Goal: Information Seeking & Learning: Learn about a topic

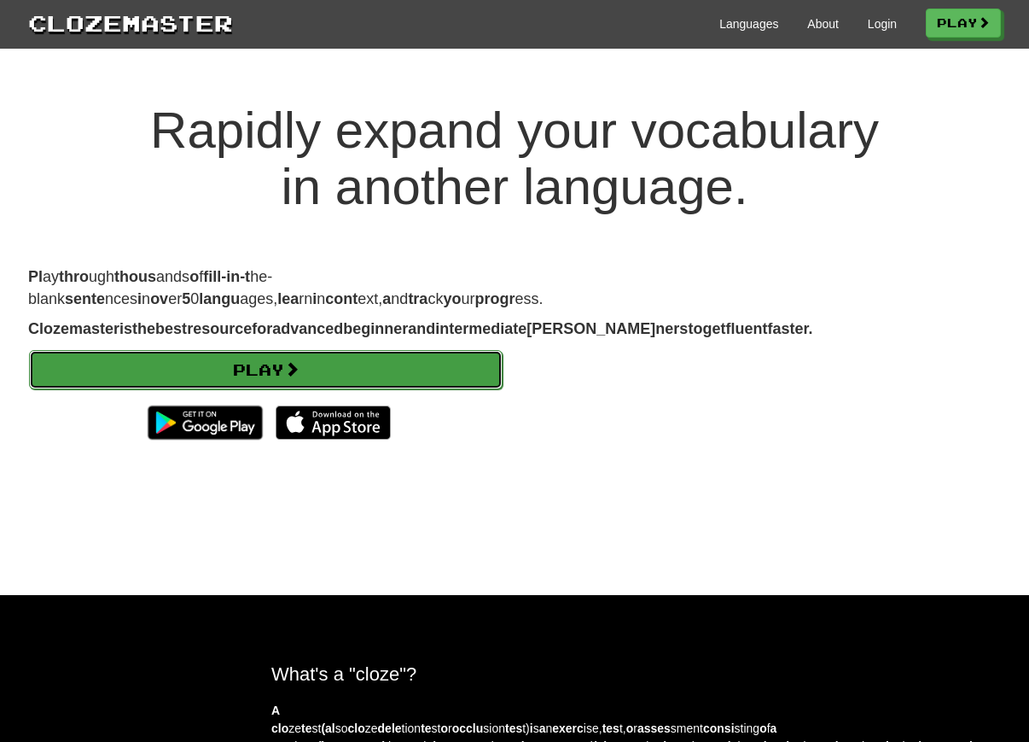
click at [300, 376] on span at bounding box center [291, 368] width 15 height 15
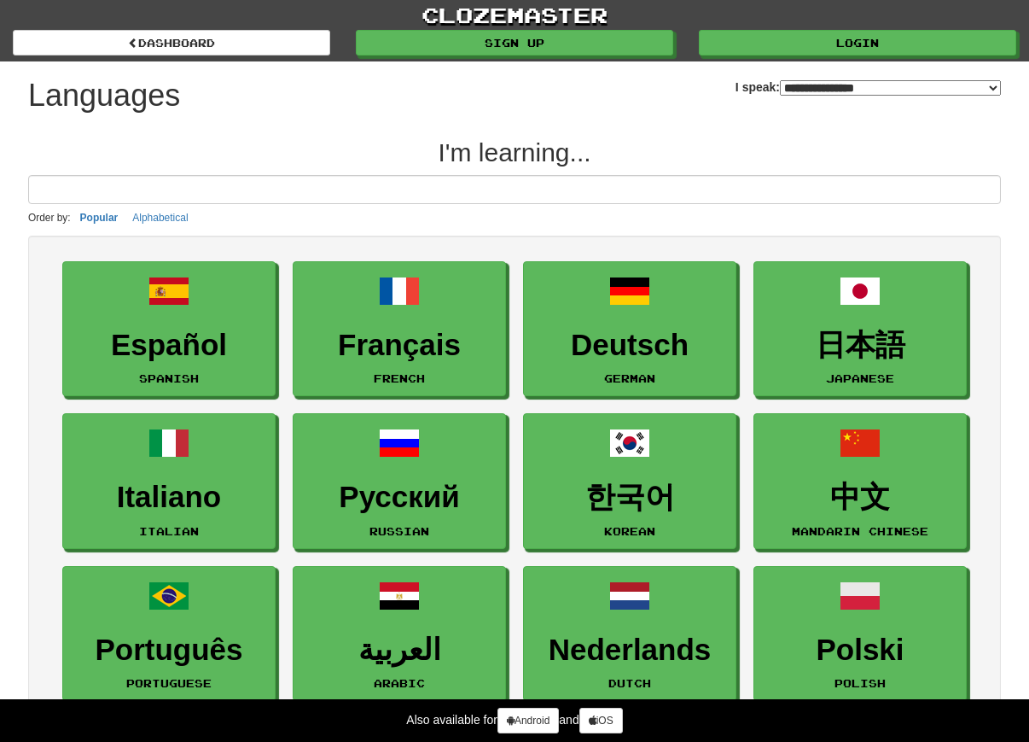
select select "*******"
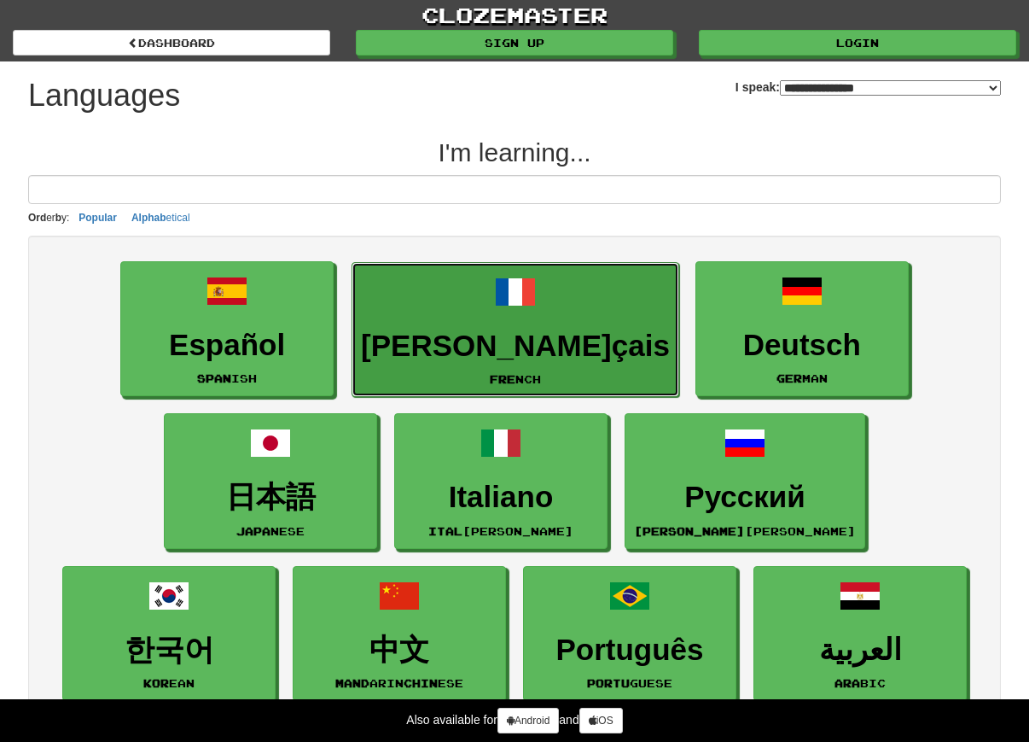
click at [352, 314] on link "[PERSON_NAME] çais Fre nch" at bounding box center [516, 330] width 328 height 136
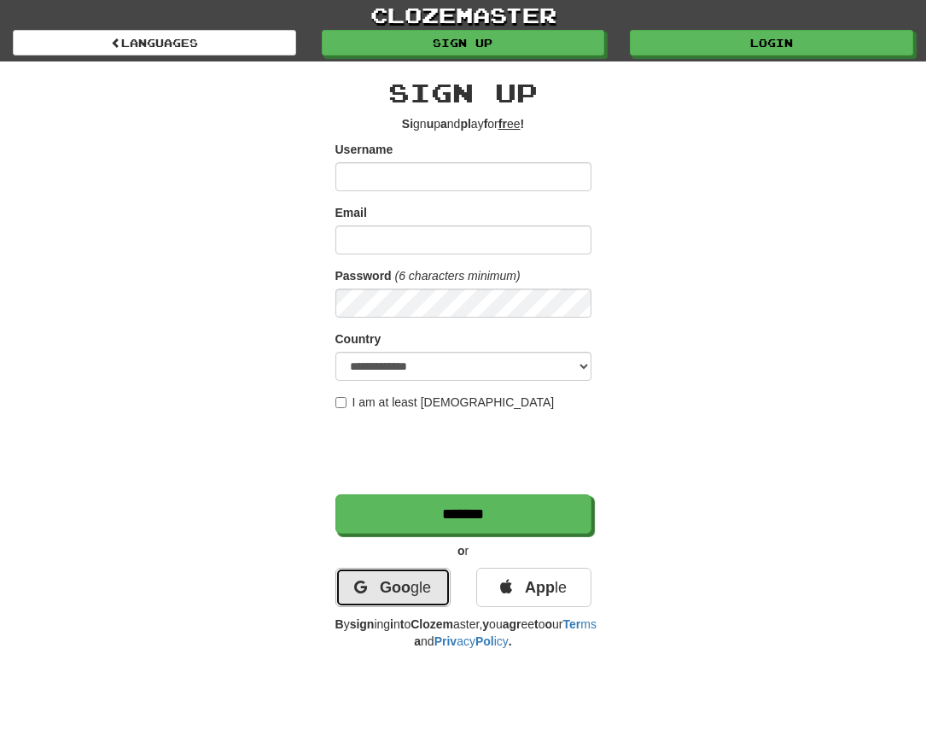
click at [399, 573] on link "Goo gle" at bounding box center [392, 586] width 115 height 39
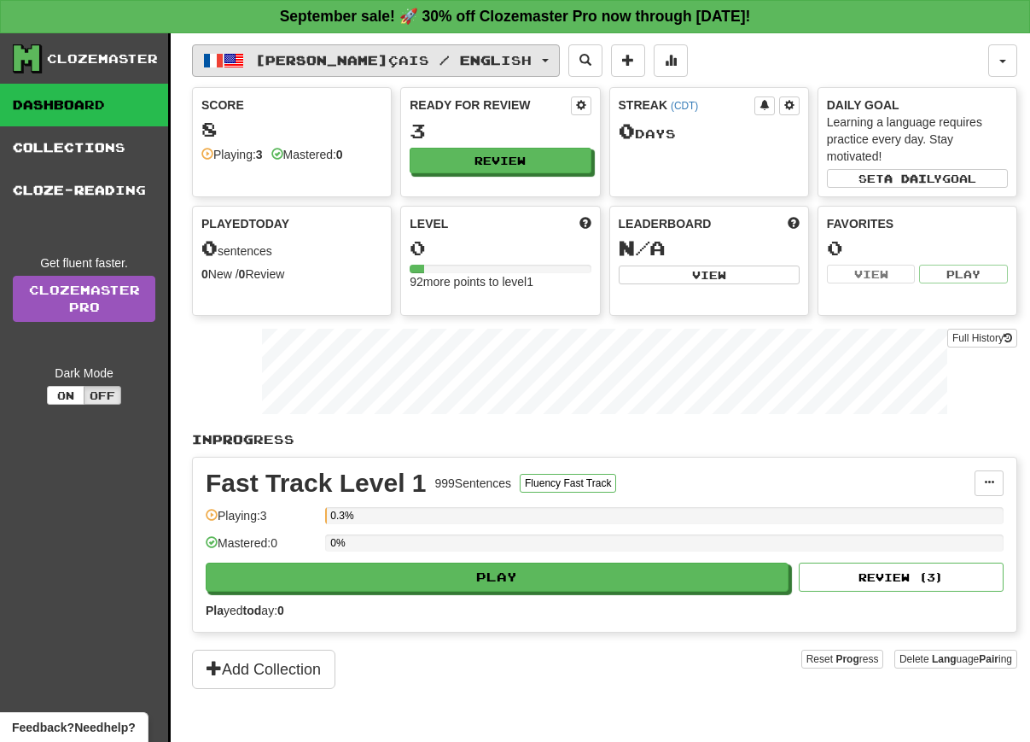
click at [225, 61] on span "button" at bounding box center [234, 60] width 20 height 20
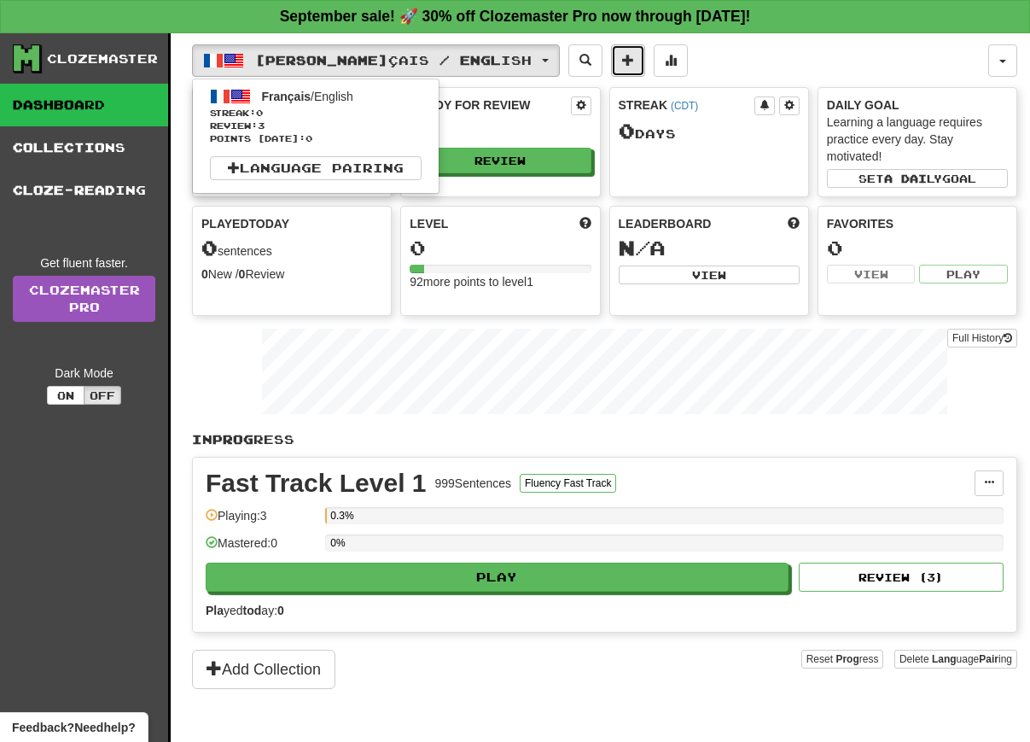
click at [622, 61] on span at bounding box center [628, 60] width 12 height 12
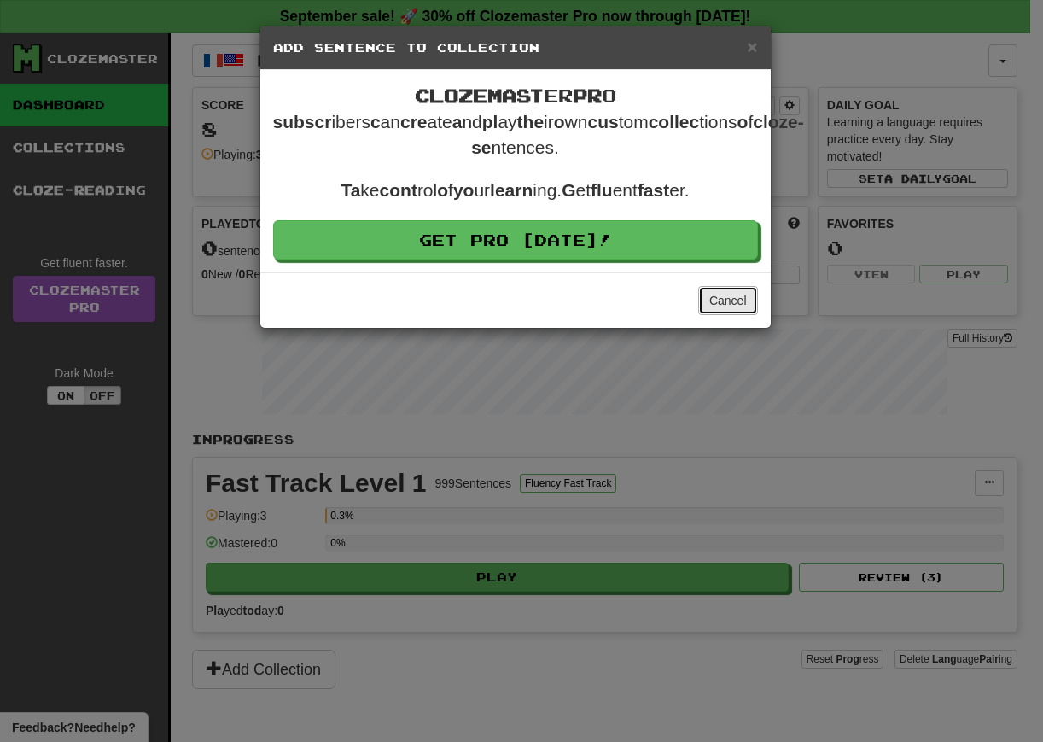
click at [721, 286] on button "Cancel" at bounding box center [728, 300] width 60 height 29
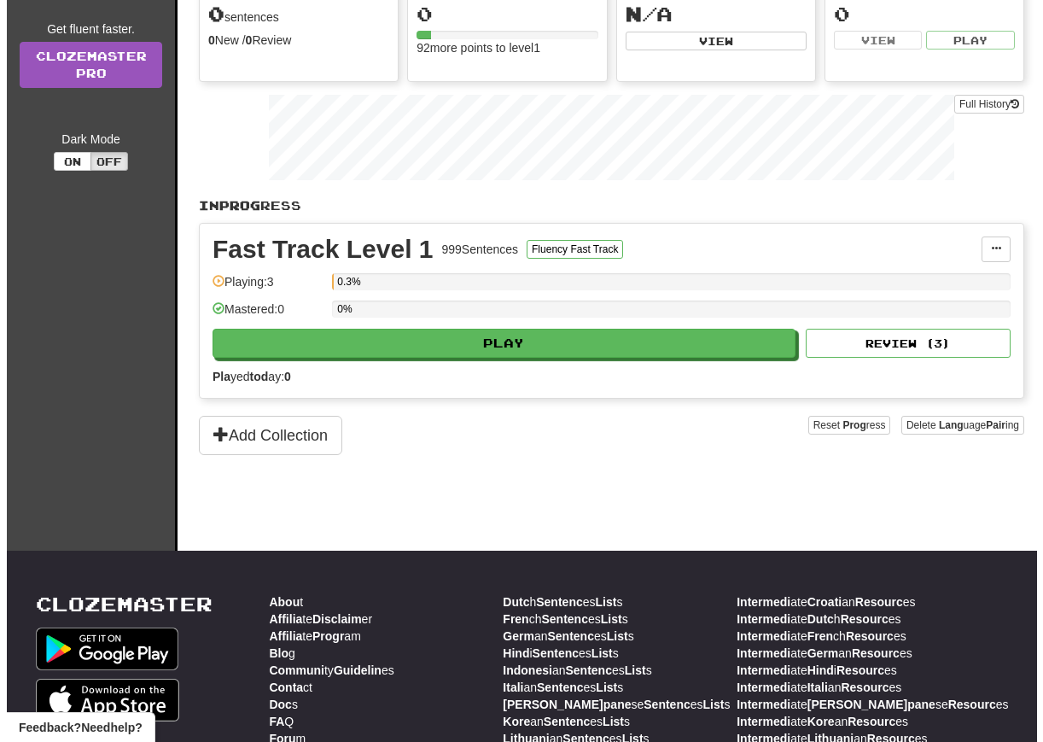
scroll to position [241, 0]
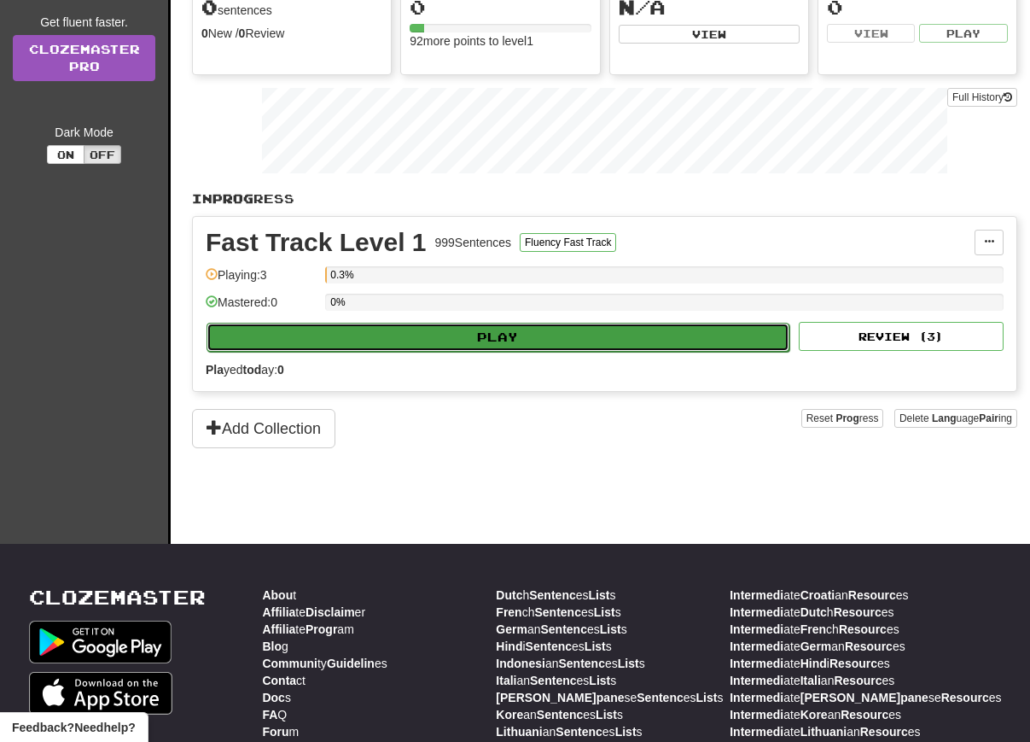
click at [399, 334] on button "Play" at bounding box center [498, 337] width 583 height 29
select select "**"
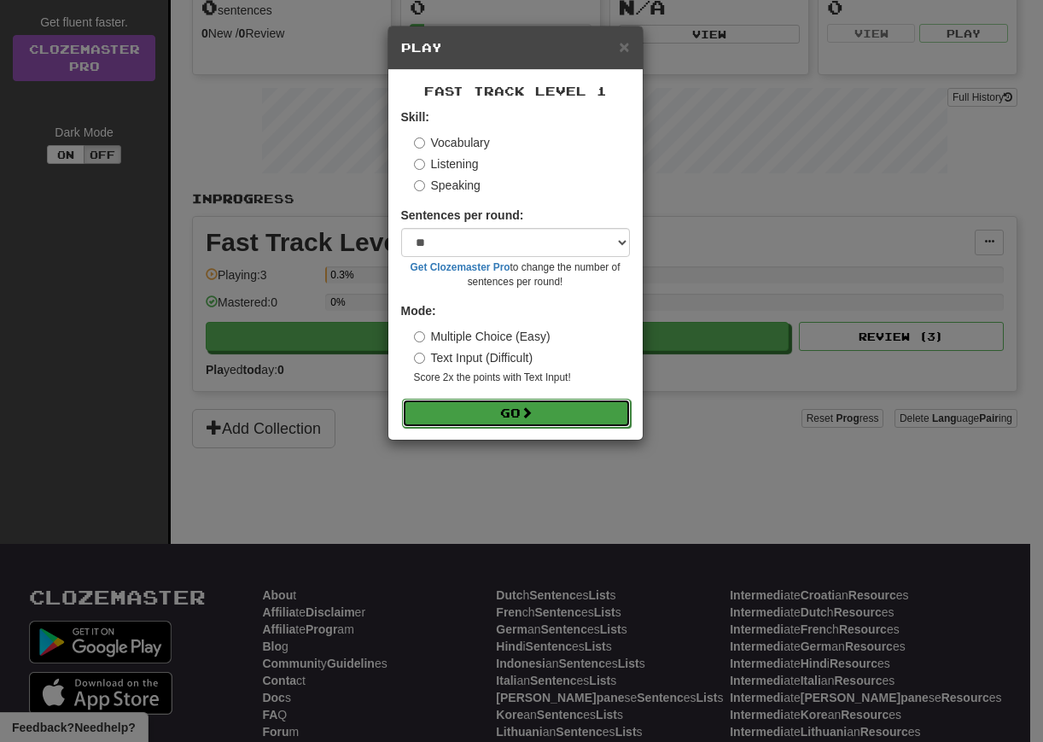
click at [448, 414] on button "Go" at bounding box center [516, 413] width 229 height 29
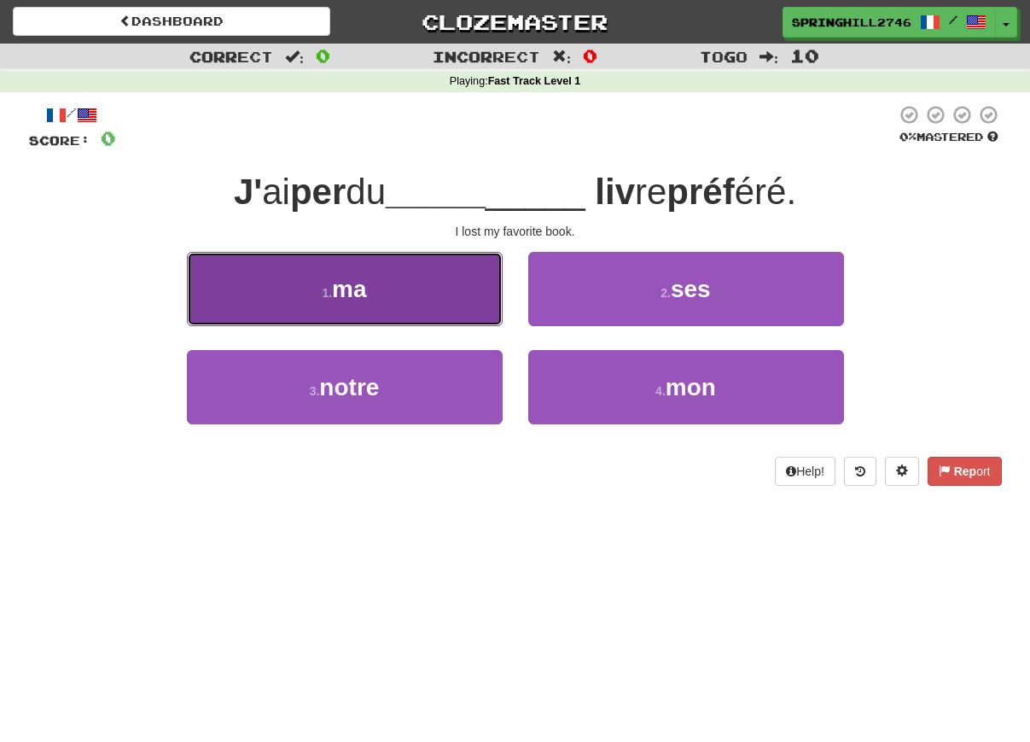
click at [415, 290] on button "1 . m a" at bounding box center [345, 289] width 316 height 74
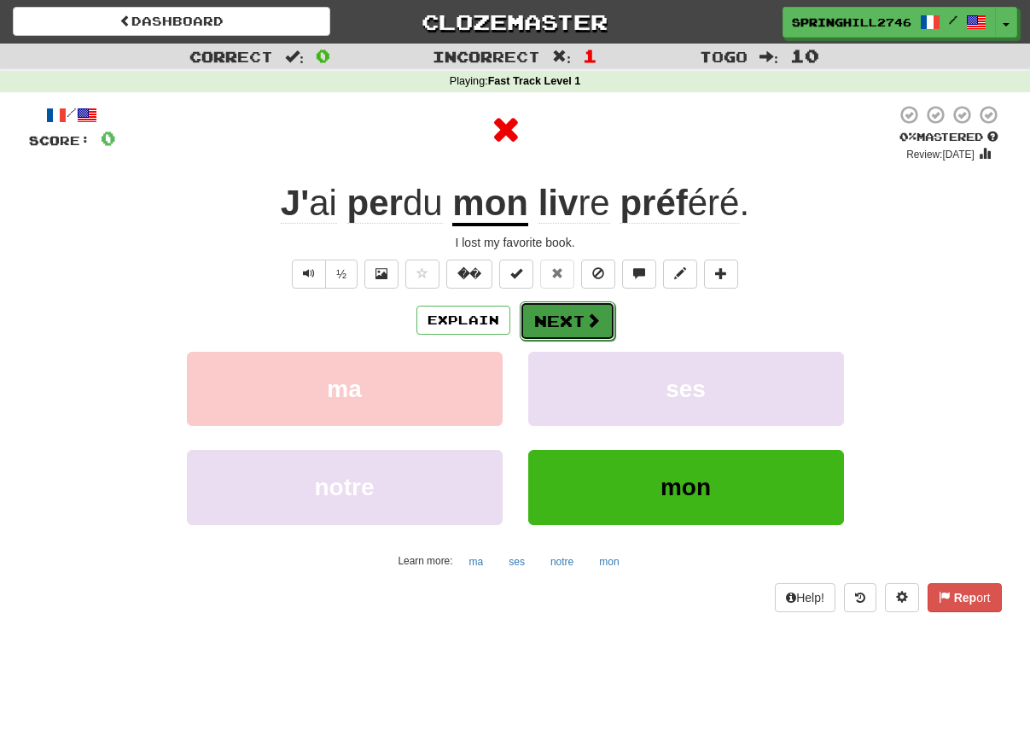
click at [580, 330] on button "Next" at bounding box center [568, 320] width 96 height 39
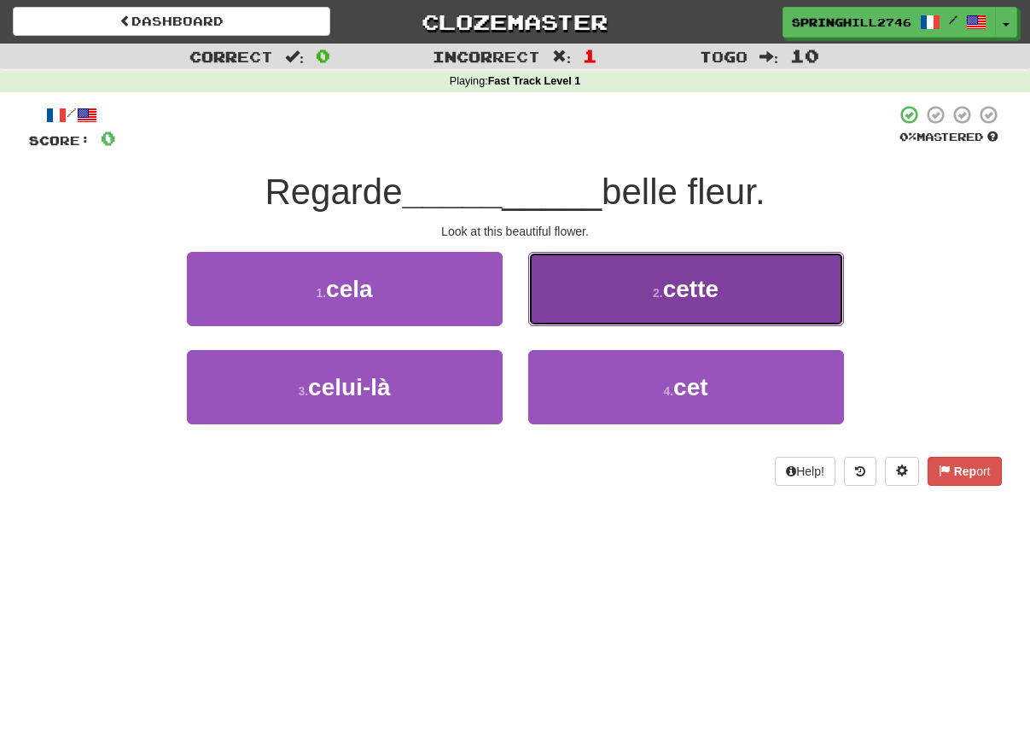
click at [667, 302] on null "cet" at bounding box center [680, 289] width 34 height 26
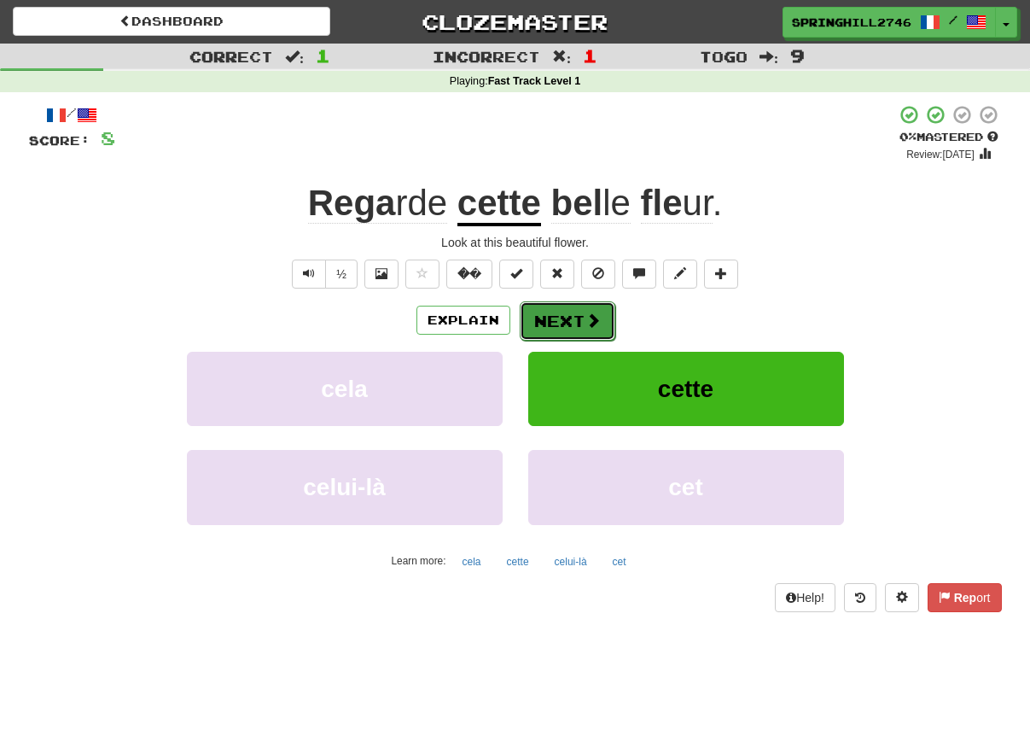
click at [561, 329] on button "Next" at bounding box center [568, 320] width 96 height 39
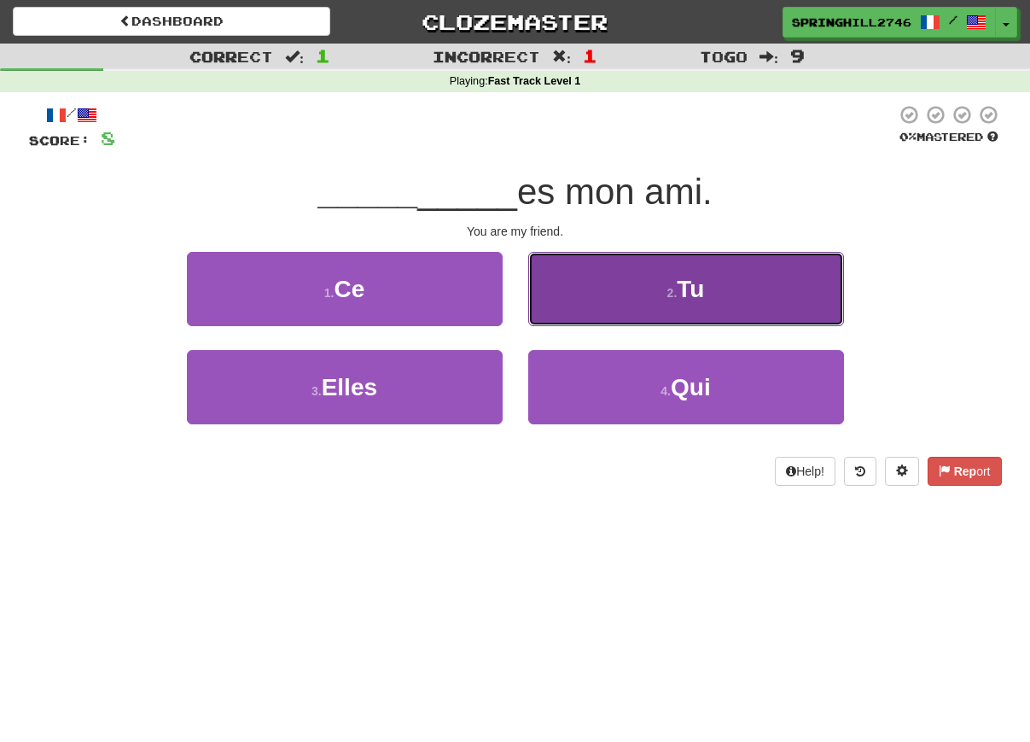
click at [655, 284] on button "2 . T u" at bounding box center [686, 289] width 316 height 74
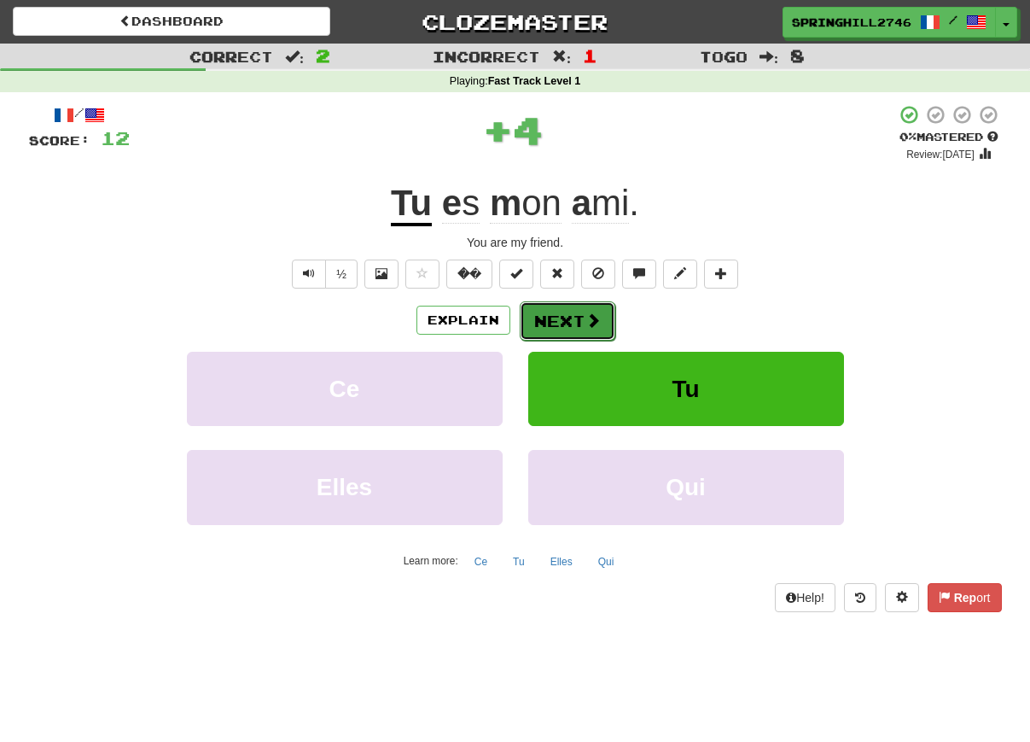
click at [571, 320] on button "Next" at bounding box center [568, 320] width 96 height 39
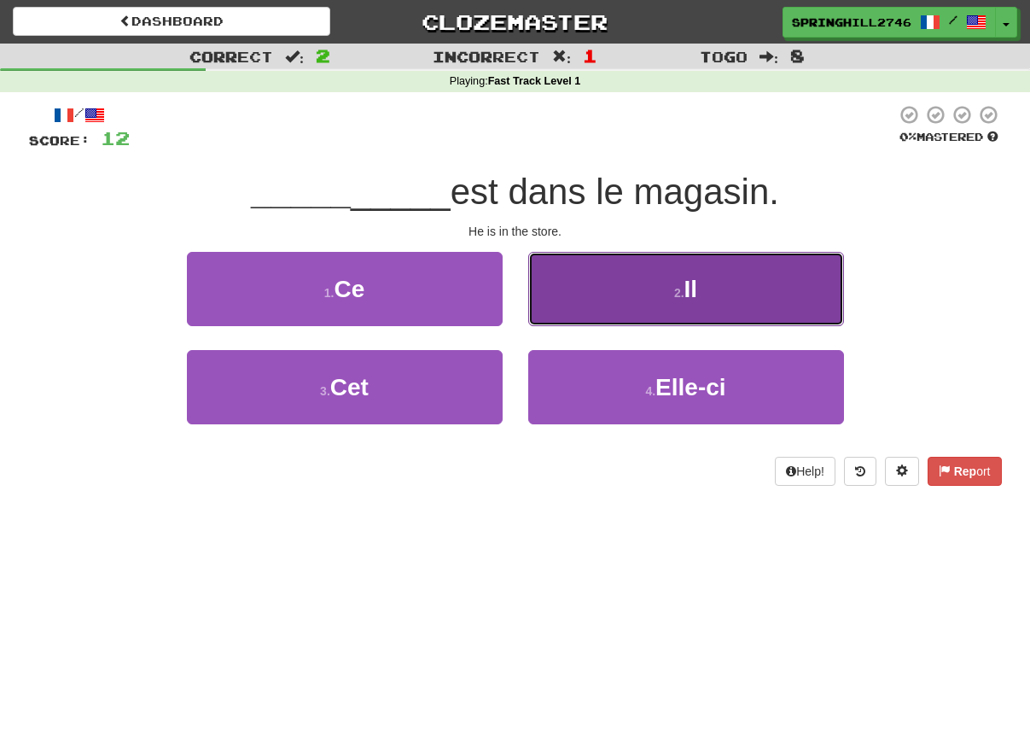
click at [604, 286] on button "2 . I l" at bounding box center [686, 289] width 316 height 74
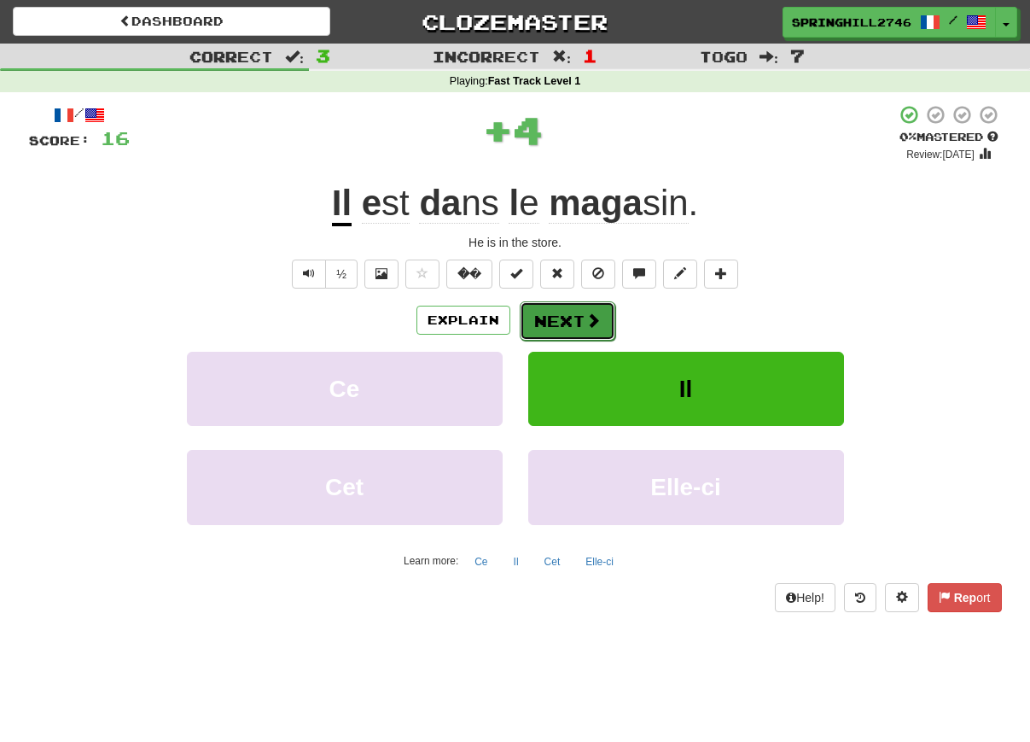
click at [587, 316] on span at bounding box center [592, 319] width 15 height 15
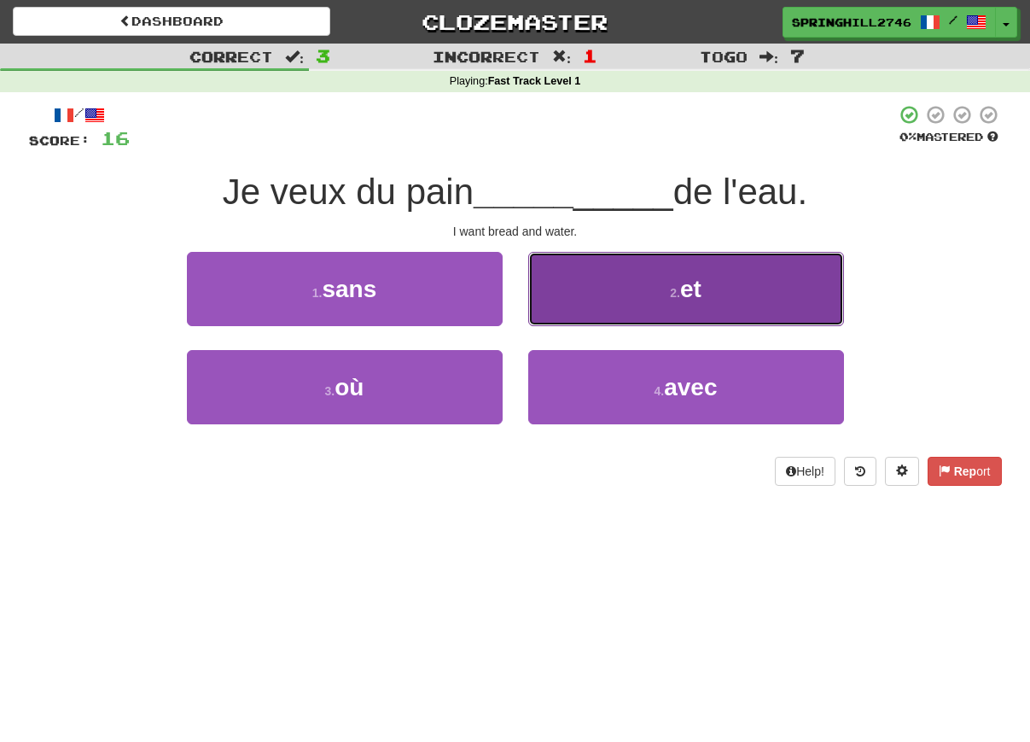
click at [589, 317] on button "2 . e t" at bounding box center [686, 289] width 316 height 74
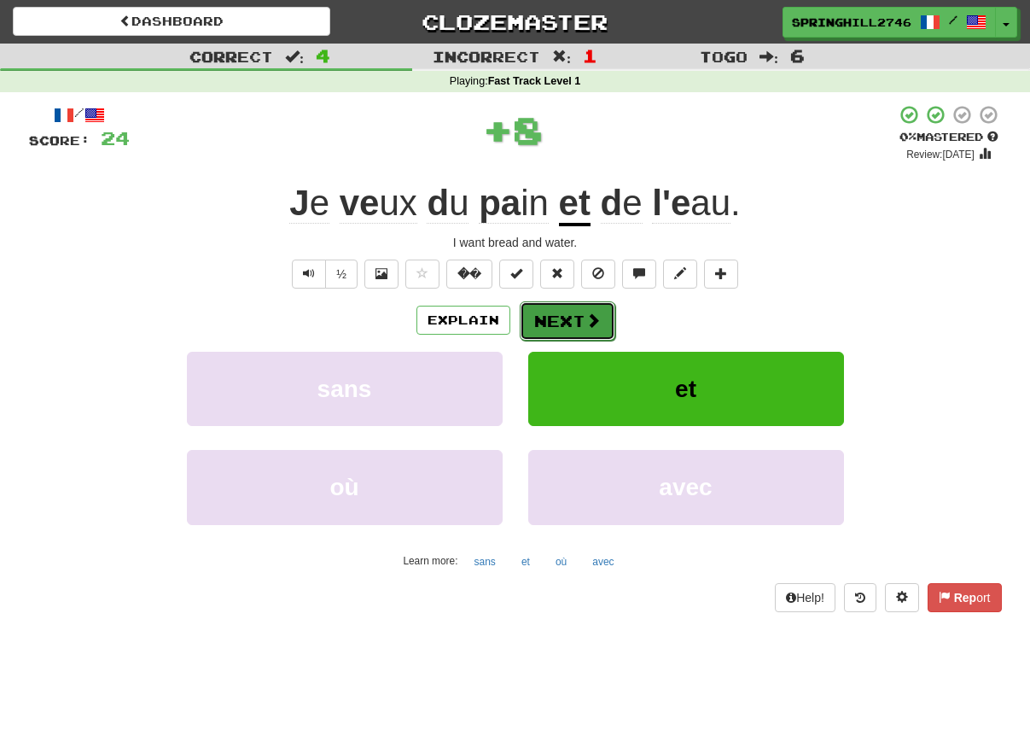
click at [579, 327] on button "Next" at bounding box center [568, 320] width 96 height 39
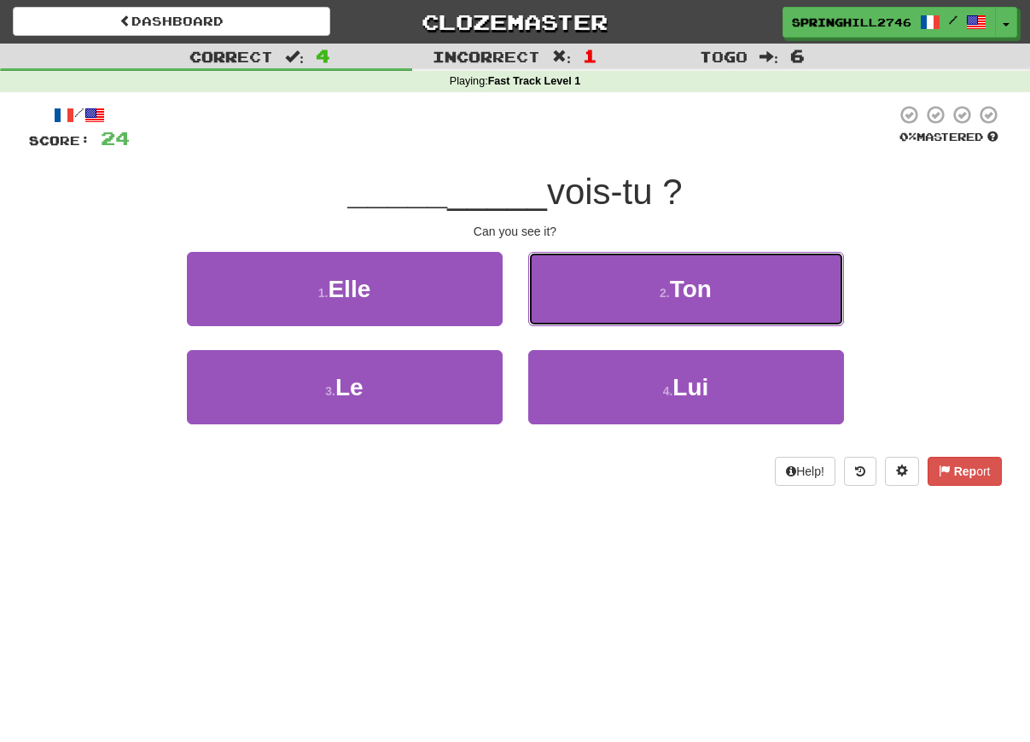
drag, startPoint x: 585, startPoint y: 295, endPoint x: 549, endPoint y: 499, distance: 207.1
click at [549, 499] on div "/ Sco re: 24 0 % Mastered _____ _____ vois-tu ? Can you see it? 1 . El le 2 . T…" at bounding box center [515, 300] width 973 height 417
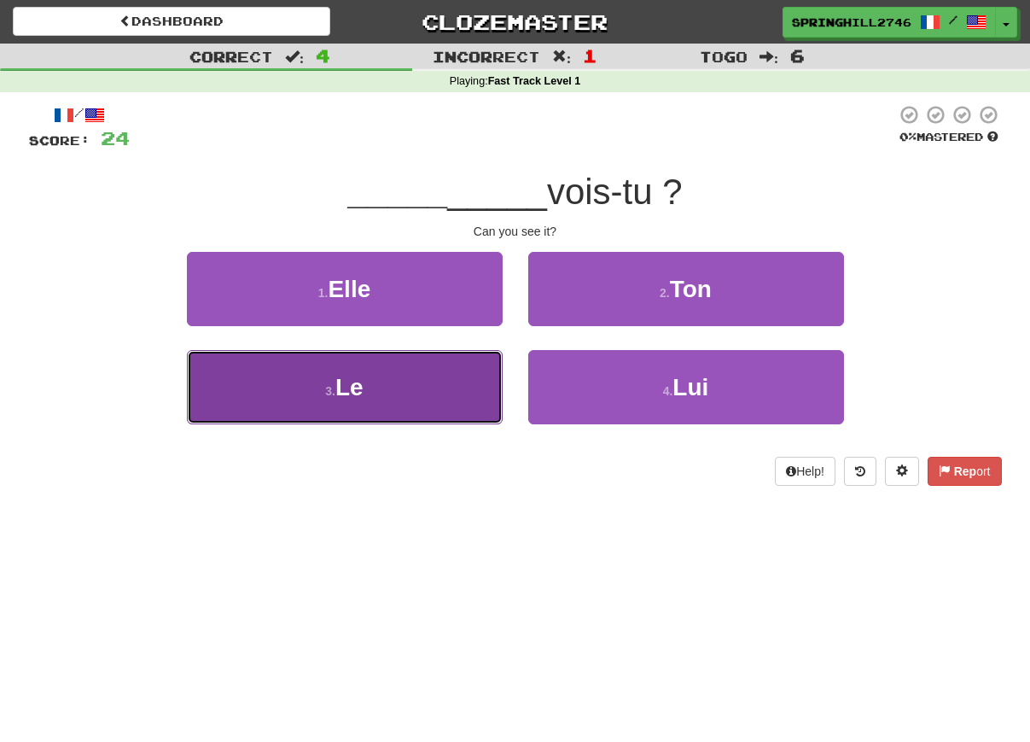
click at [419, 398] on button "3 . L e" at bounding box center [345, 387] width 316 height 74
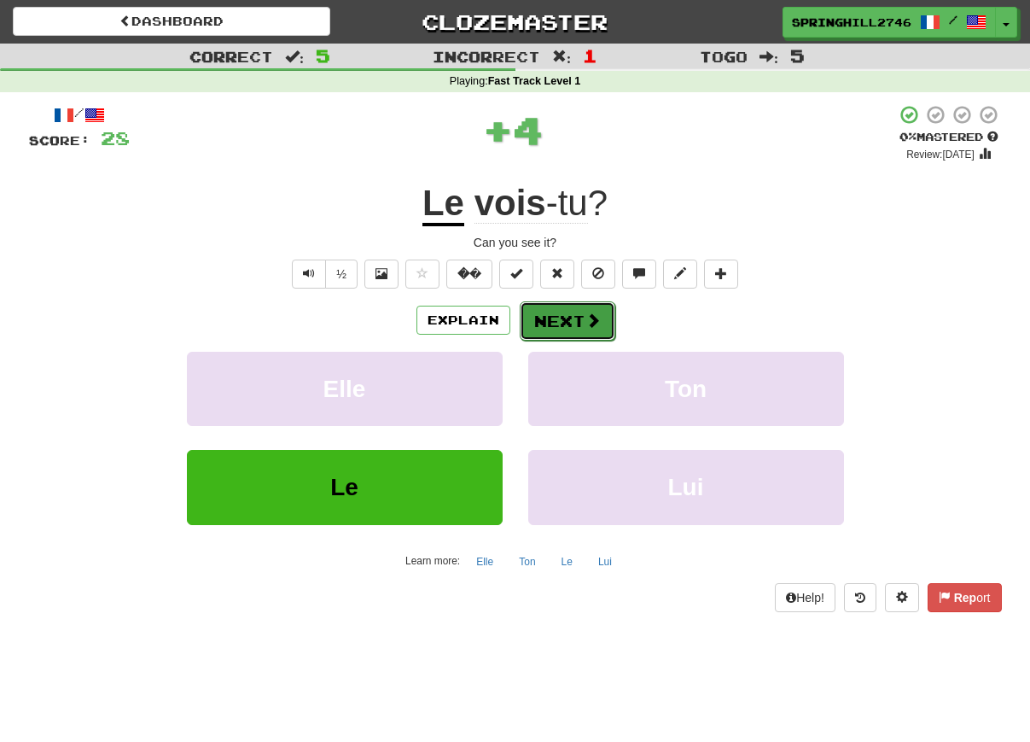
click at [585, 324] on span at bounding box center [592, 319] width 15 height 15
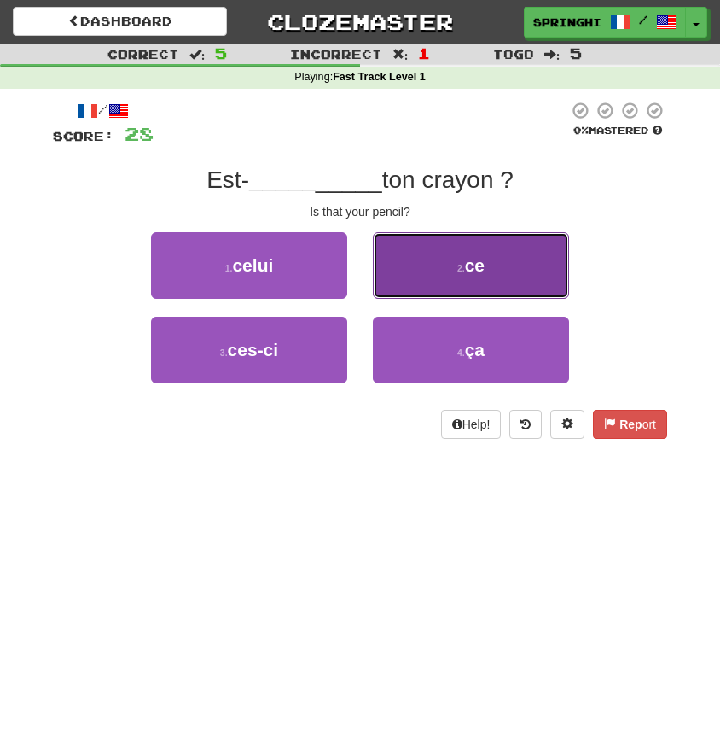
click at [509, 269] on button "2 . c e" at bounding box center [471, 265] width 196 height 67
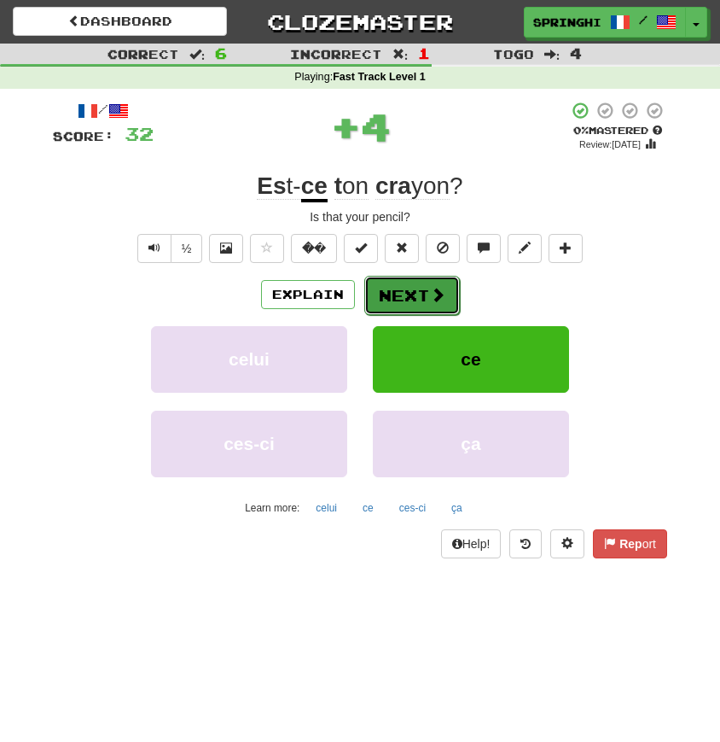
click at [412, 290] on button "Next" at bounding box center [412, 295] width 96 height 39
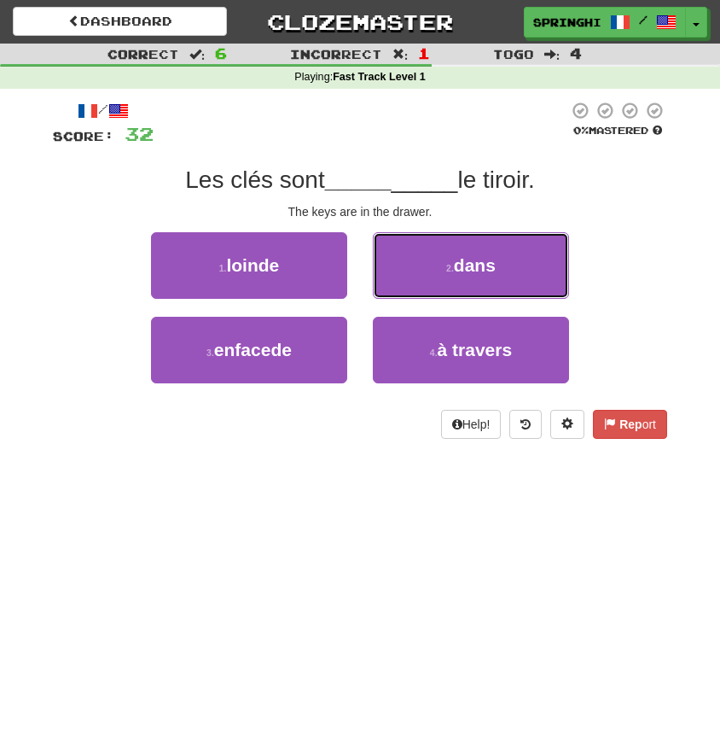
click at [412, 290] on button "2 . da ns" at bounding box center [471, 265] width 196 height 67
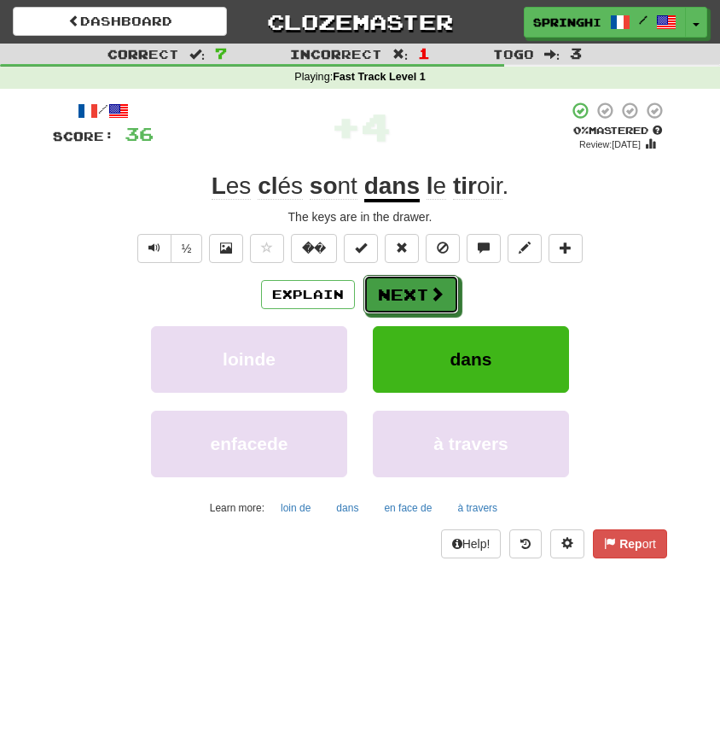
click at [412, 290] on button "Next" at bounding box center [412, 294] width 96 height 39
